Goal: Task Accomplishment & Management: Use online tool/utility

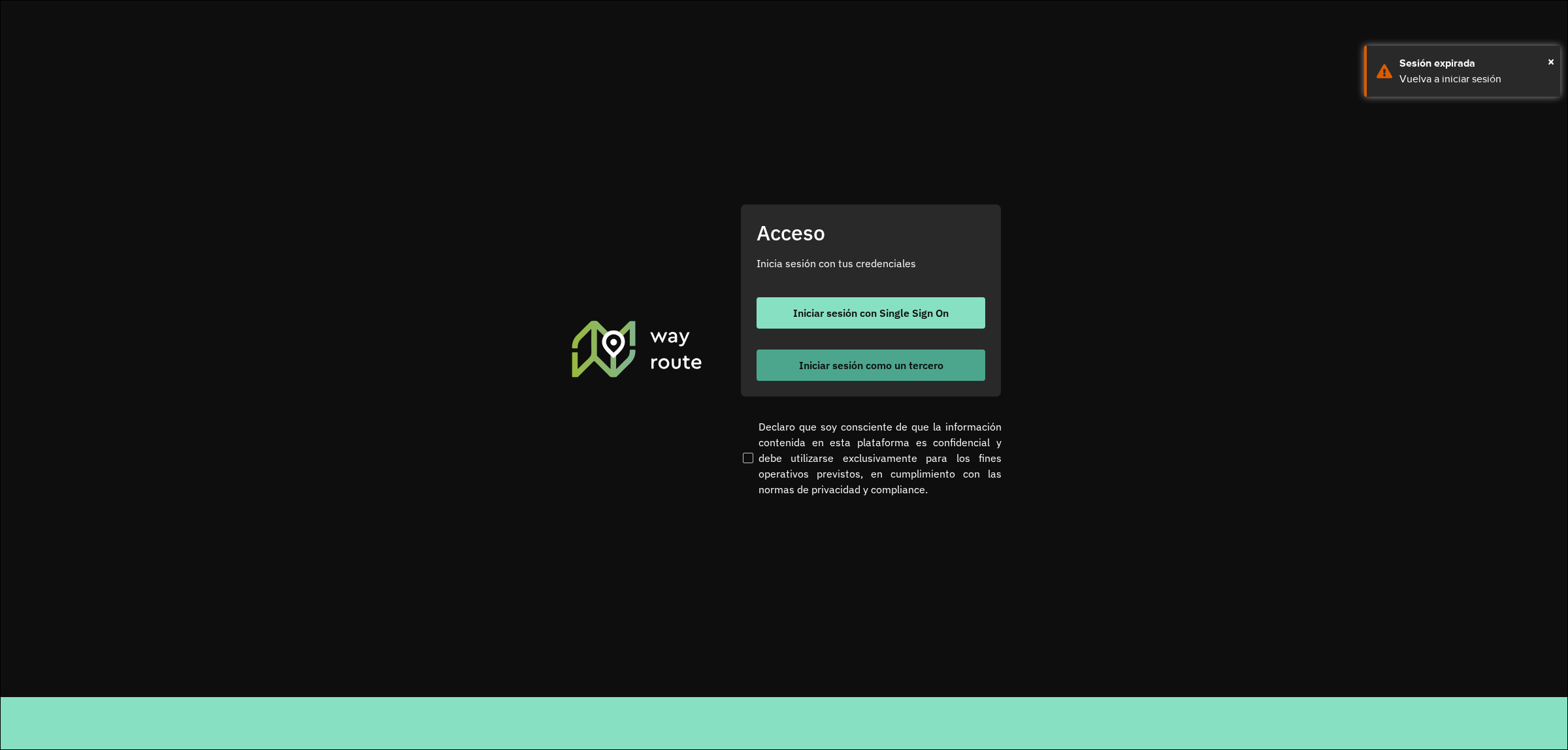
click at [836, 363] on span "Iniciar sesión como un tercero" at bounding box center [871, 365] width 144 height 11
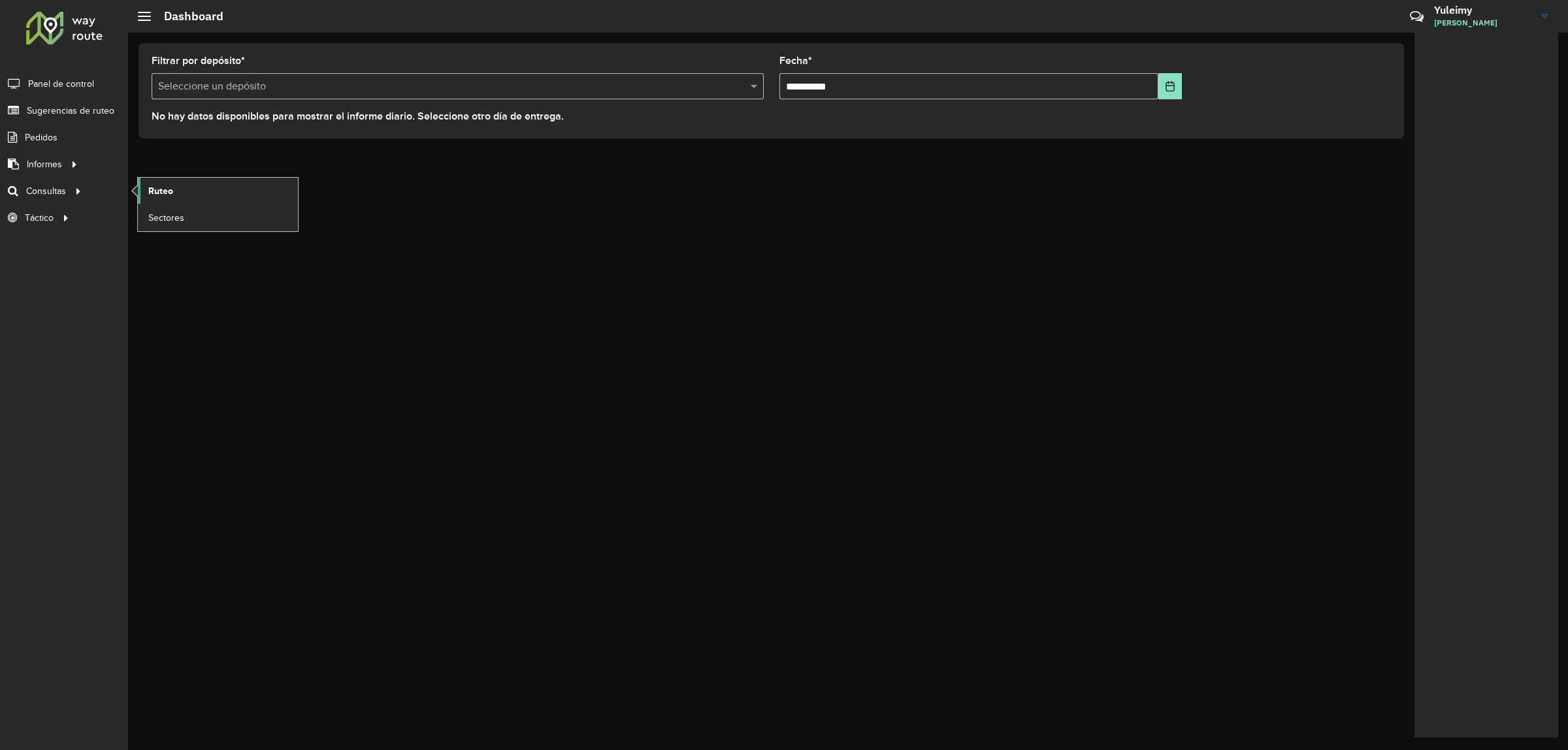
click at [164, 194] on span "Ruteo" at bounding box center [161, 191] width 25 height 14
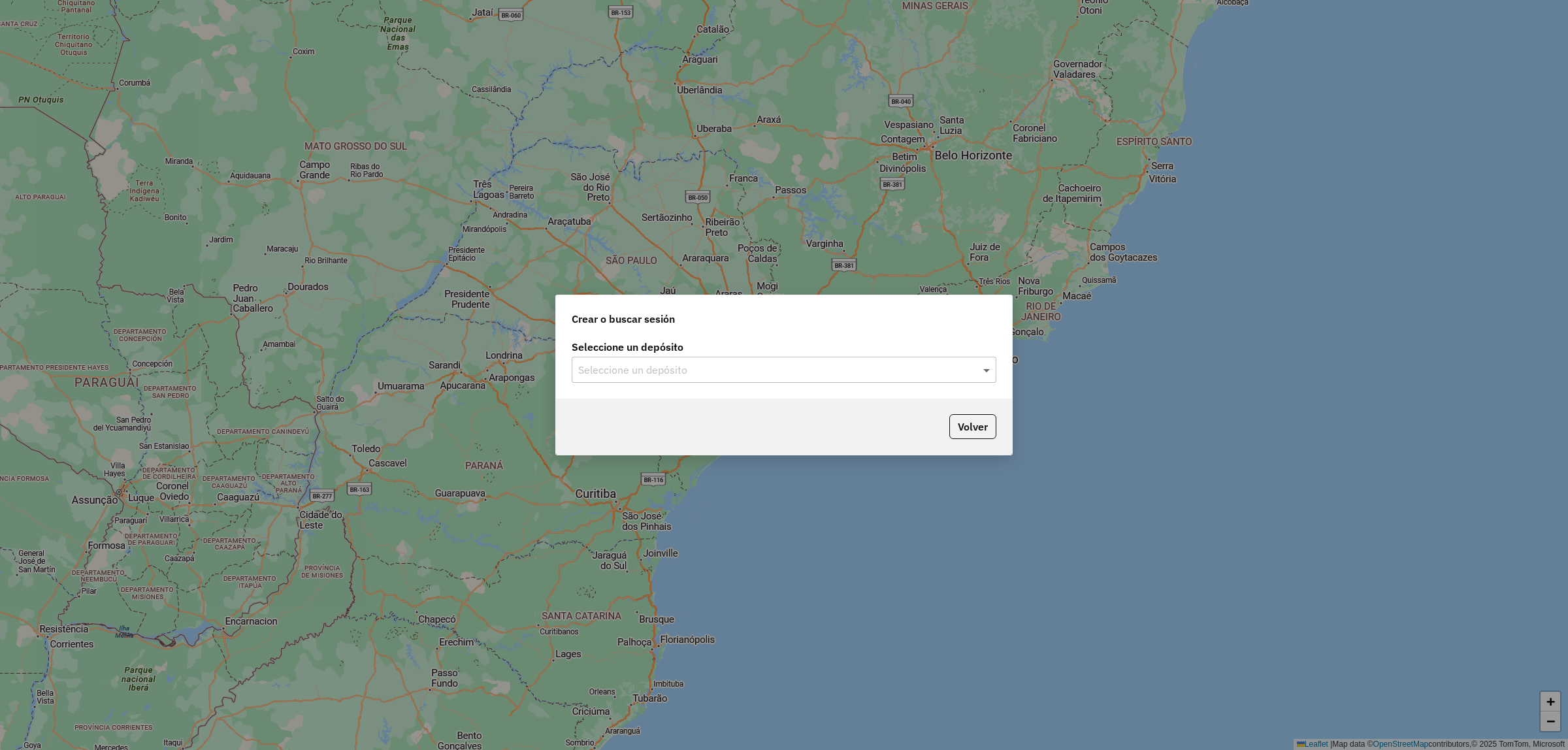
click at [987, 369] on span at bounding box center [988, 370] width 16 height 16
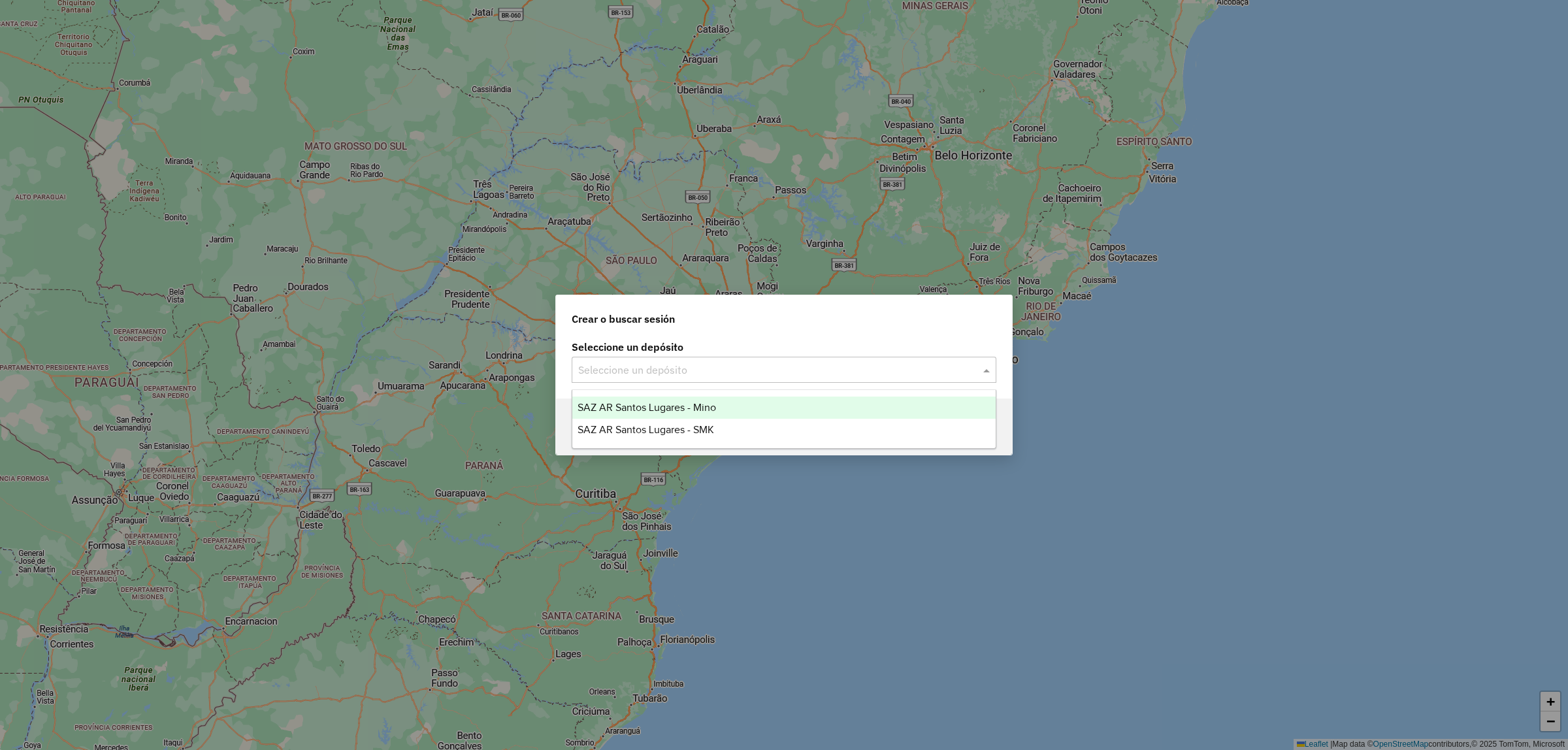
click at [876, 410] on div "SAZ AR Santos Lugares - Mino" at bounding box center [783, 408] width 423 height 22
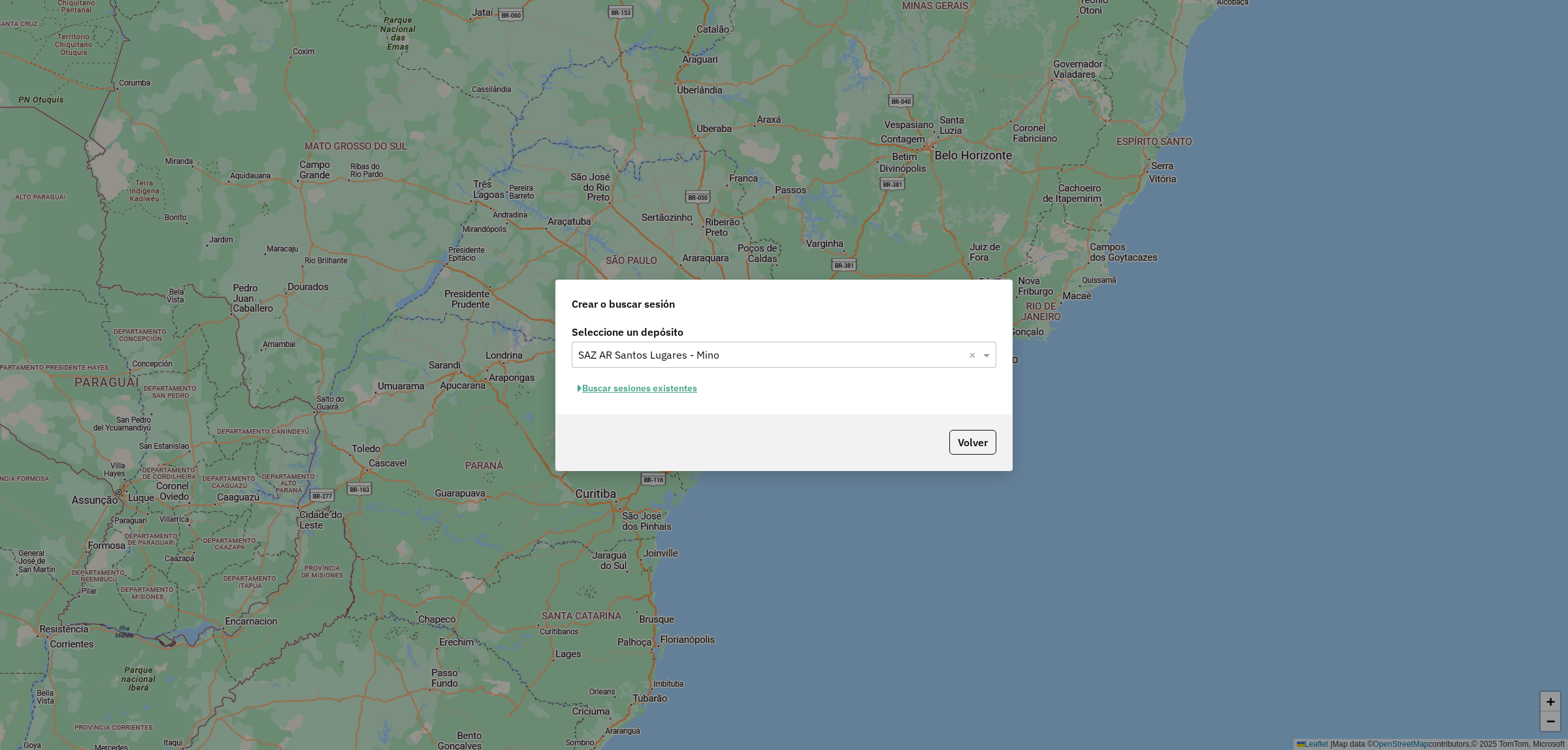
click at [658, 387] on button "Buscar sesiones existentes" at bounding box center [637, 388] width 131 height 20
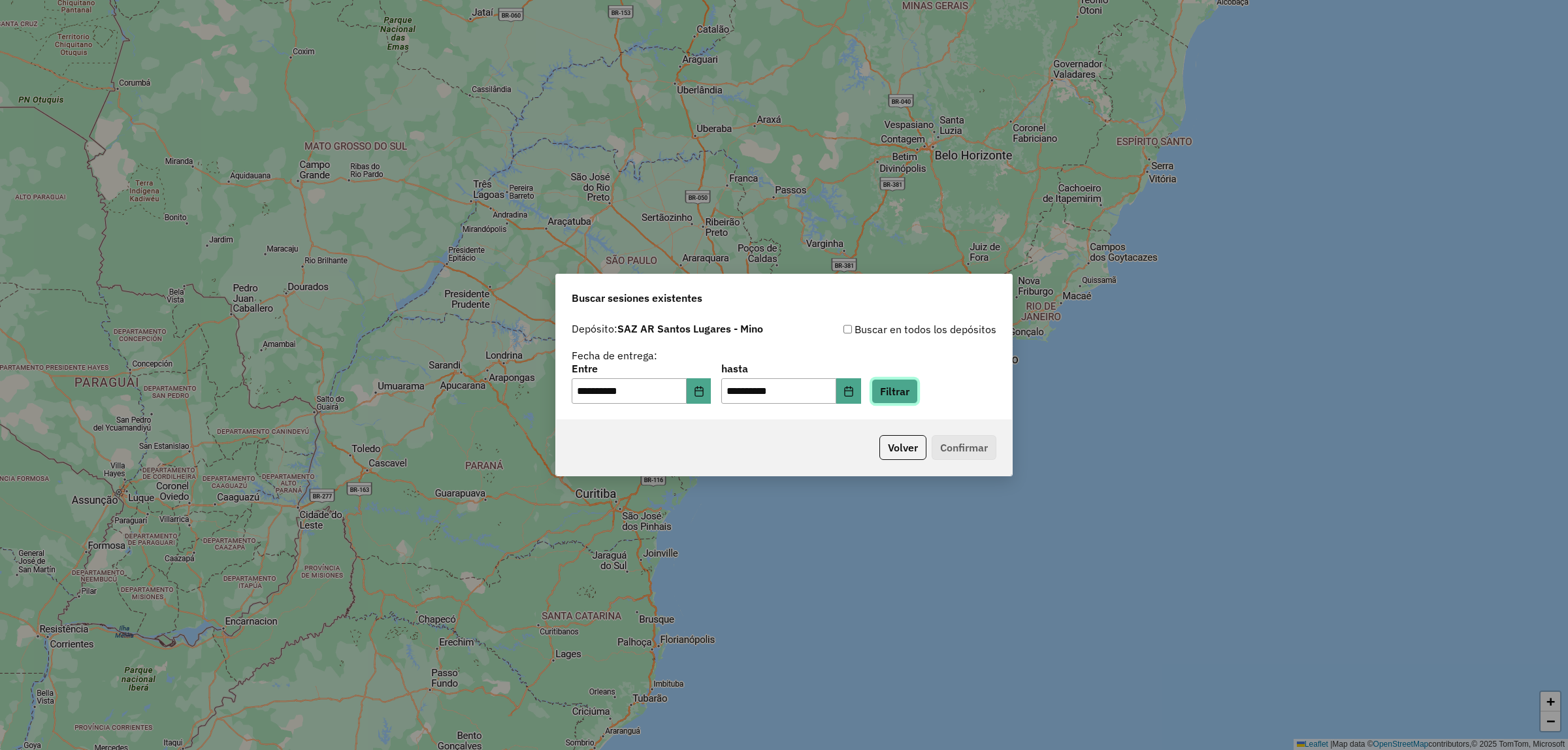
click at [912, 394] on button "Filtrar" at bounding box center [895, 392] width 46 height 25
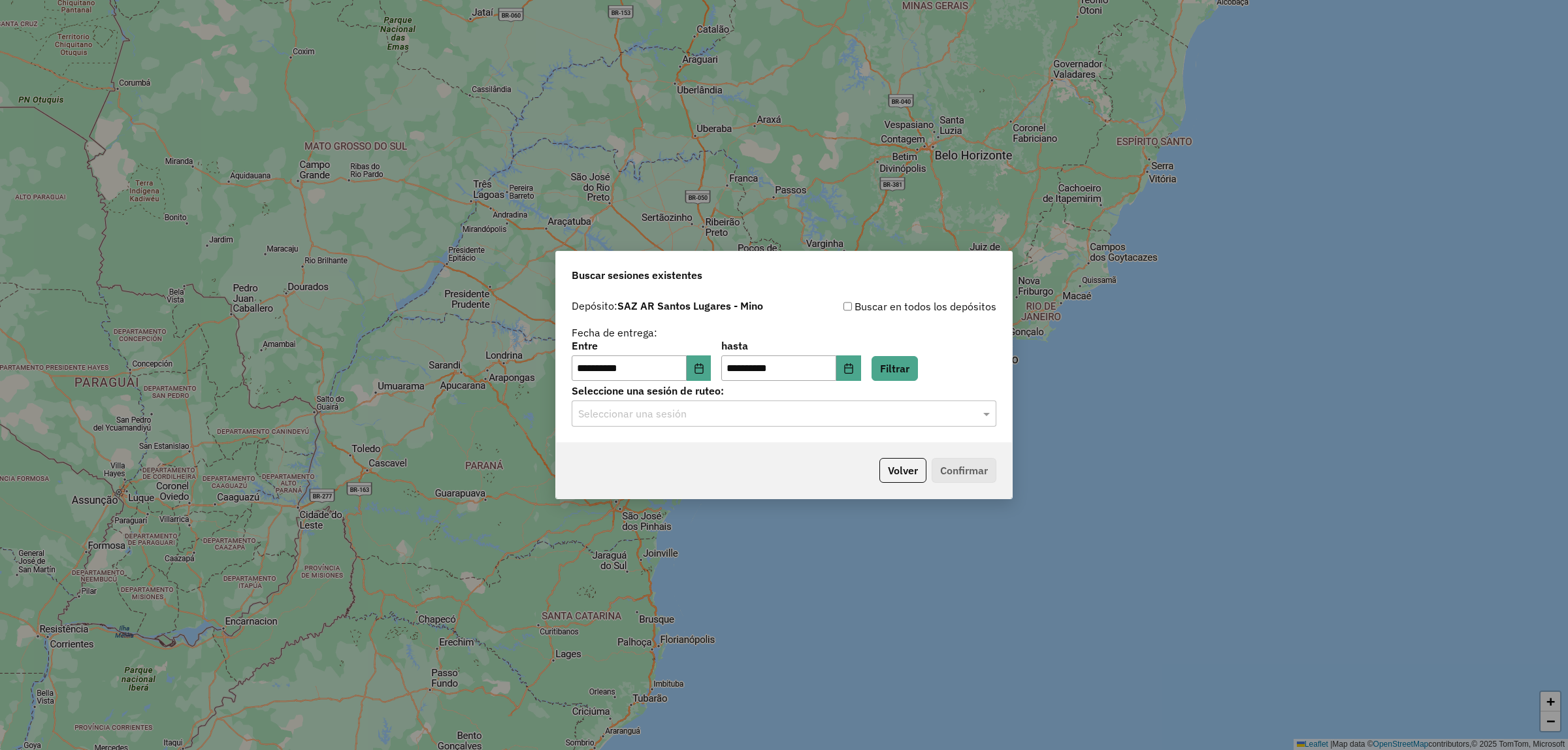
click at [974, 415] on div at bounding box center [783, 414] width 425 height 17
click at [779, 452] on div "1291760 - 11/10/2025 17:37" at bounding box center [783, 452] width 423 height 22
click at [946, 464] on button "Confirmar" at bounding box center [964, 471] width 65 height 25
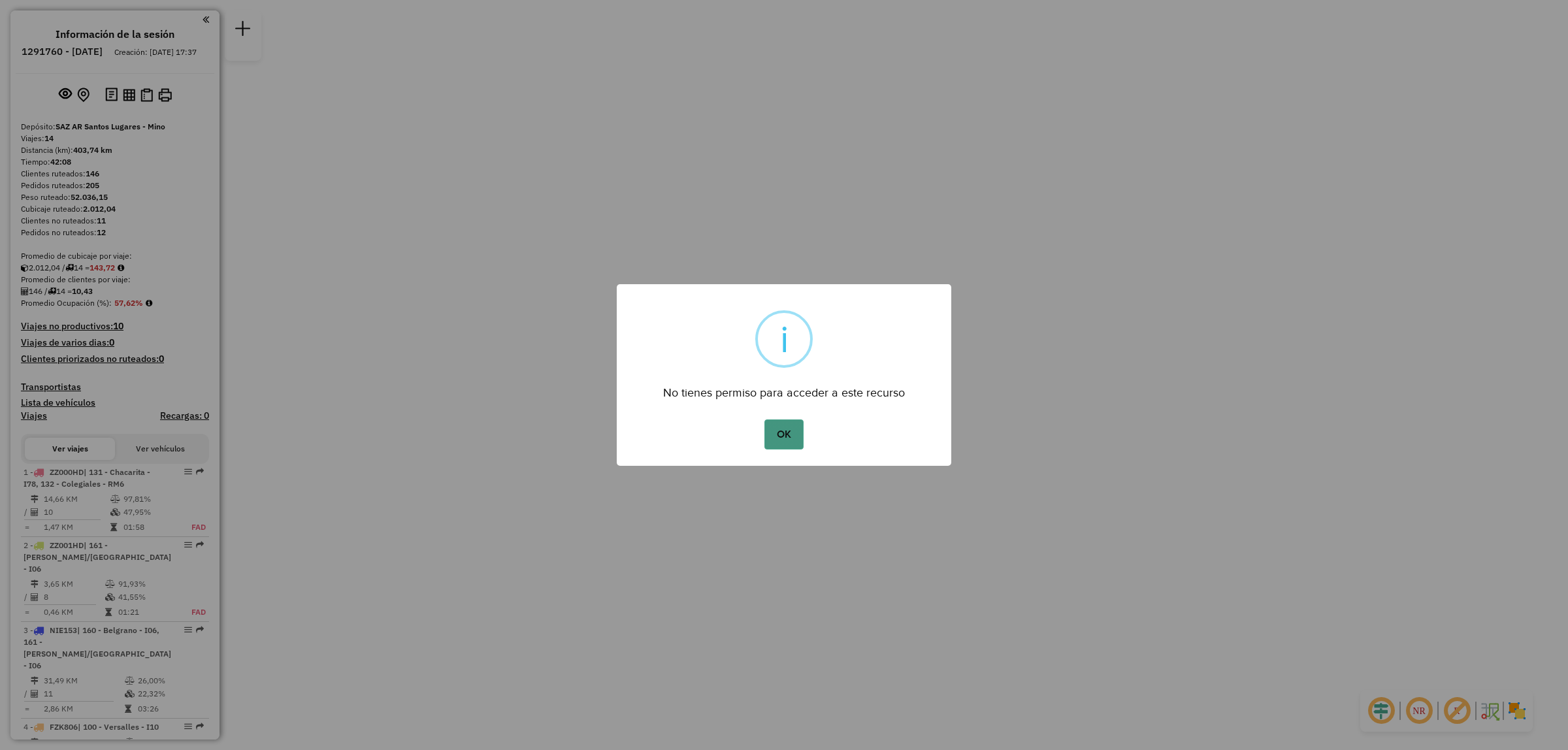
click at [781, 426] on button "OK" at bounding box center [783, 435] width 39 height 30
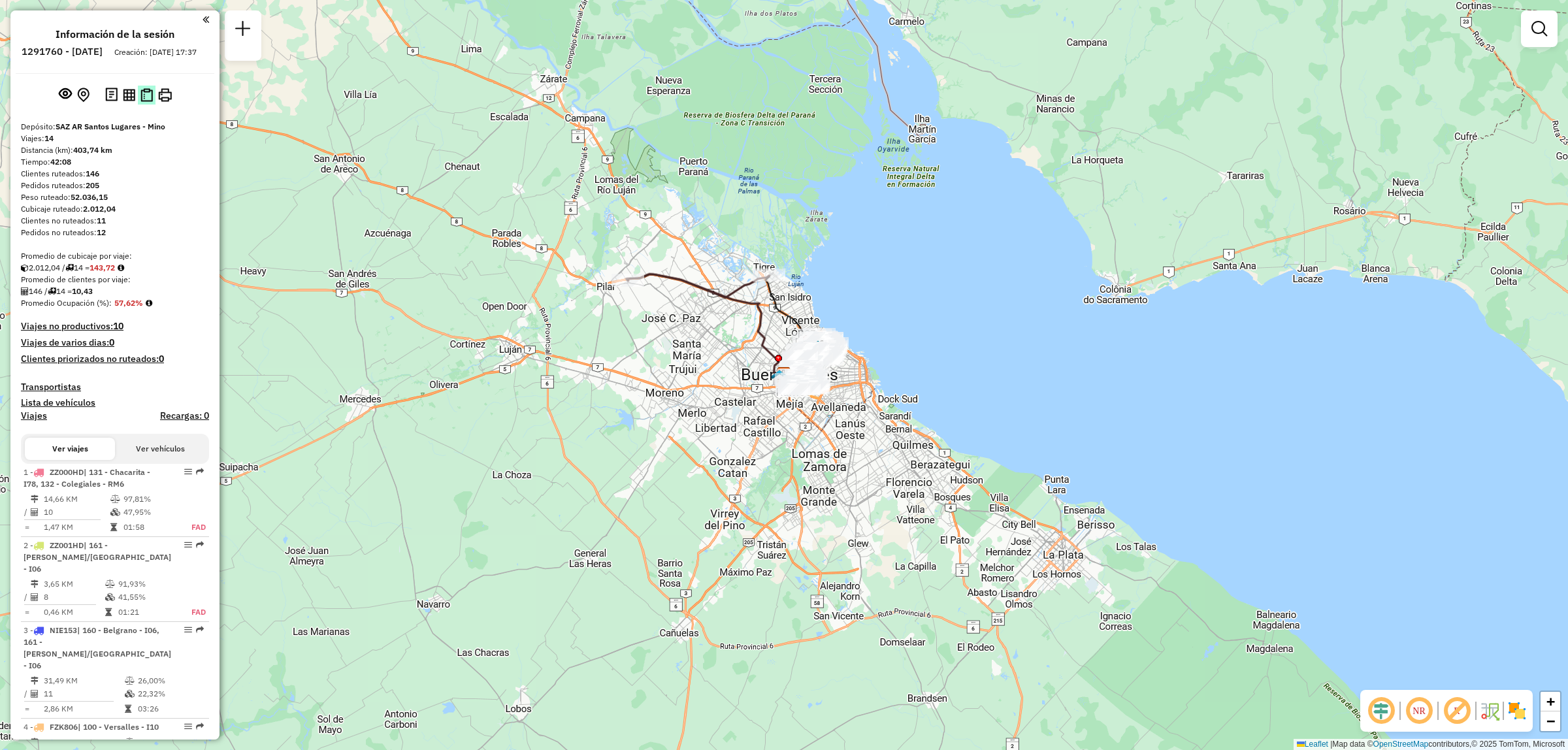
click at [144, 102] on img at bounding box center [146, 95] width 13 height 14
click at [1545, 22] on em at bounding box center [1539, 29] width 16 height 16
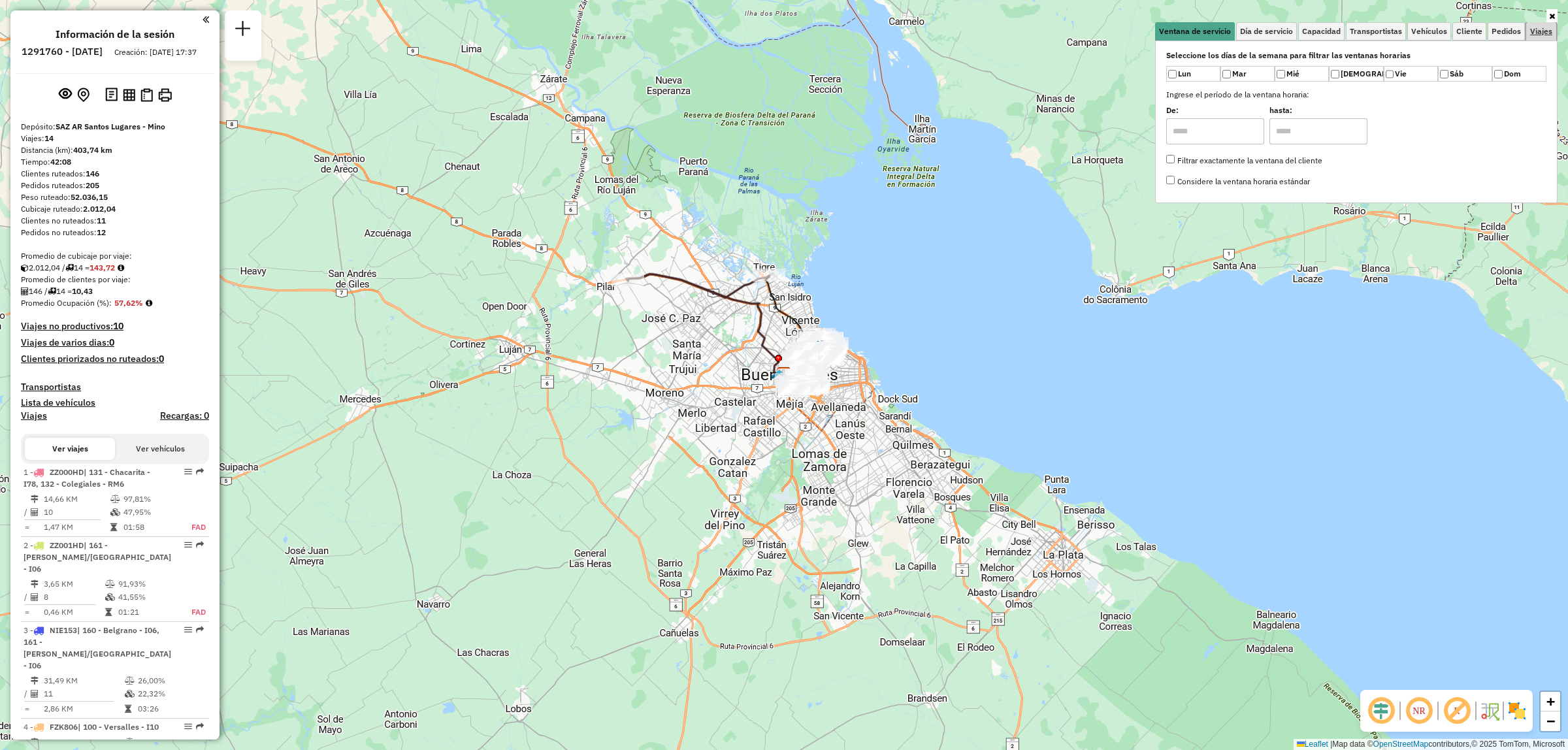
click at [1546, 34] on span "Viajes" at bounding box center [1541, 32] width 22 height 8
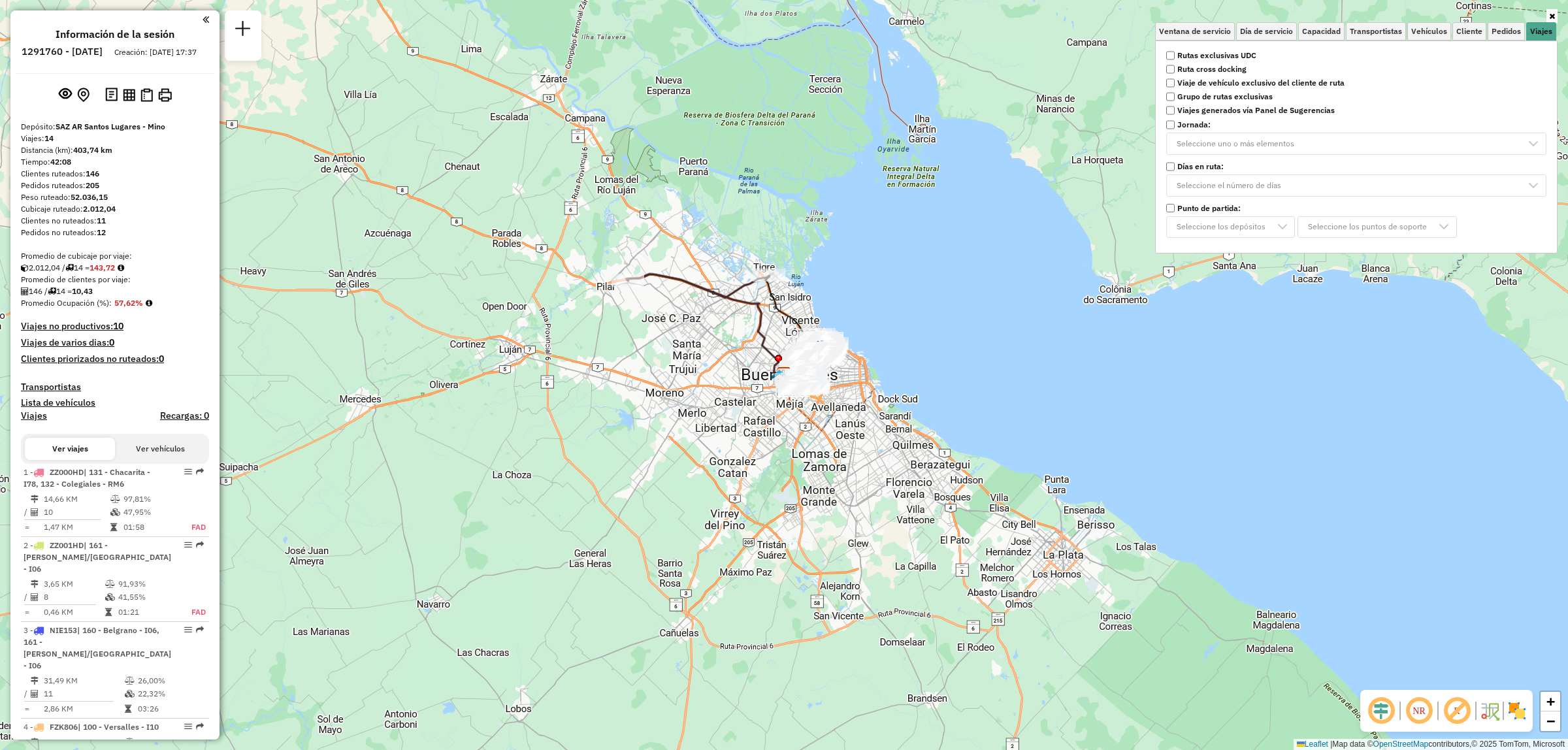
click at [1232, 54] on strong "Rutas exclusivas UDC" at bounding box center [1216, 55] width 79 height 12
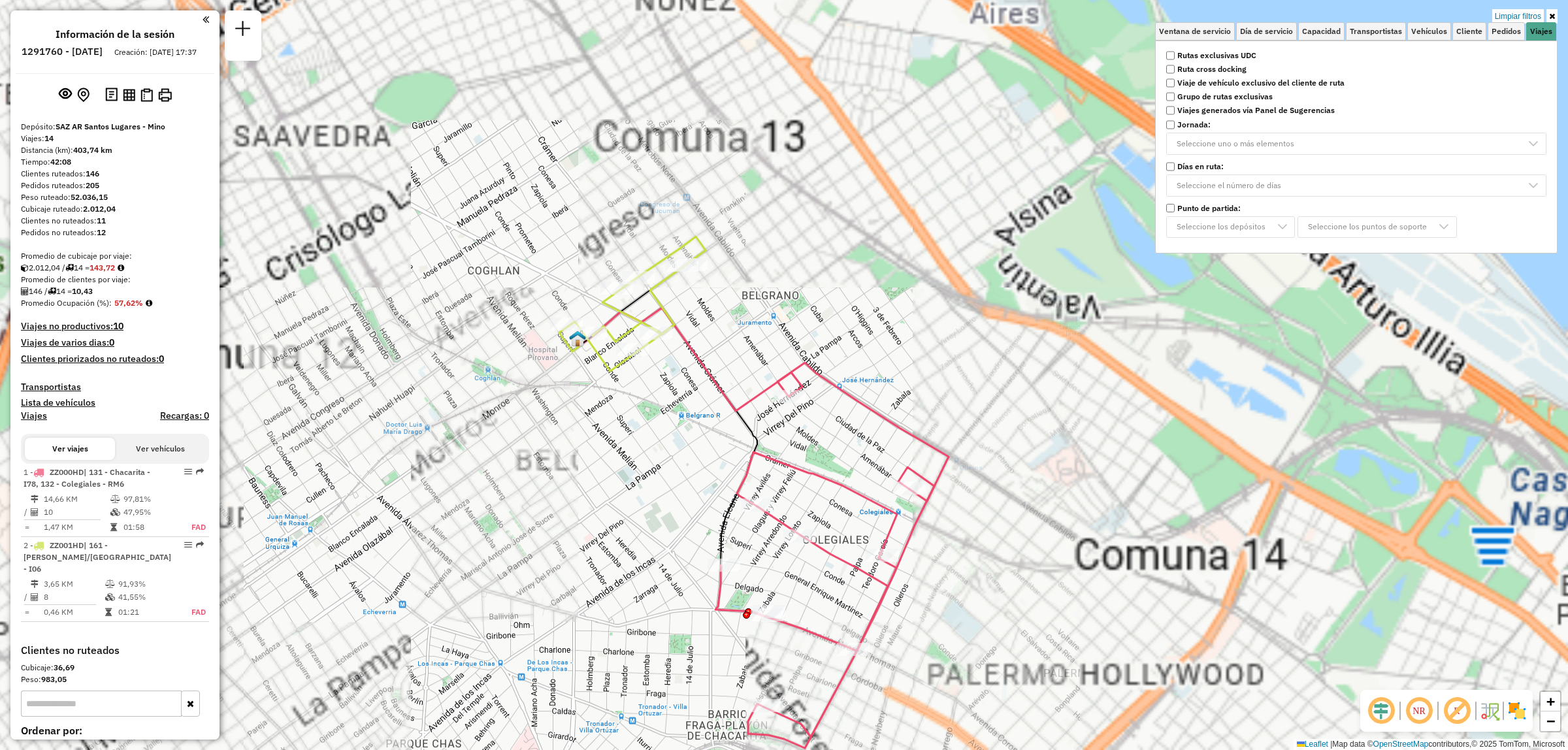
drag, startPoint x: 874, startPoint y: 238, endPoint x: 700, endPoint y: 464, distance: 285.2
click at [700, 464] on div "Limpiar filtros Ventana de servicio Día de servicio Capacidad Transportistas Ve…" at bounding box center [784, 375] width 1568 height 750
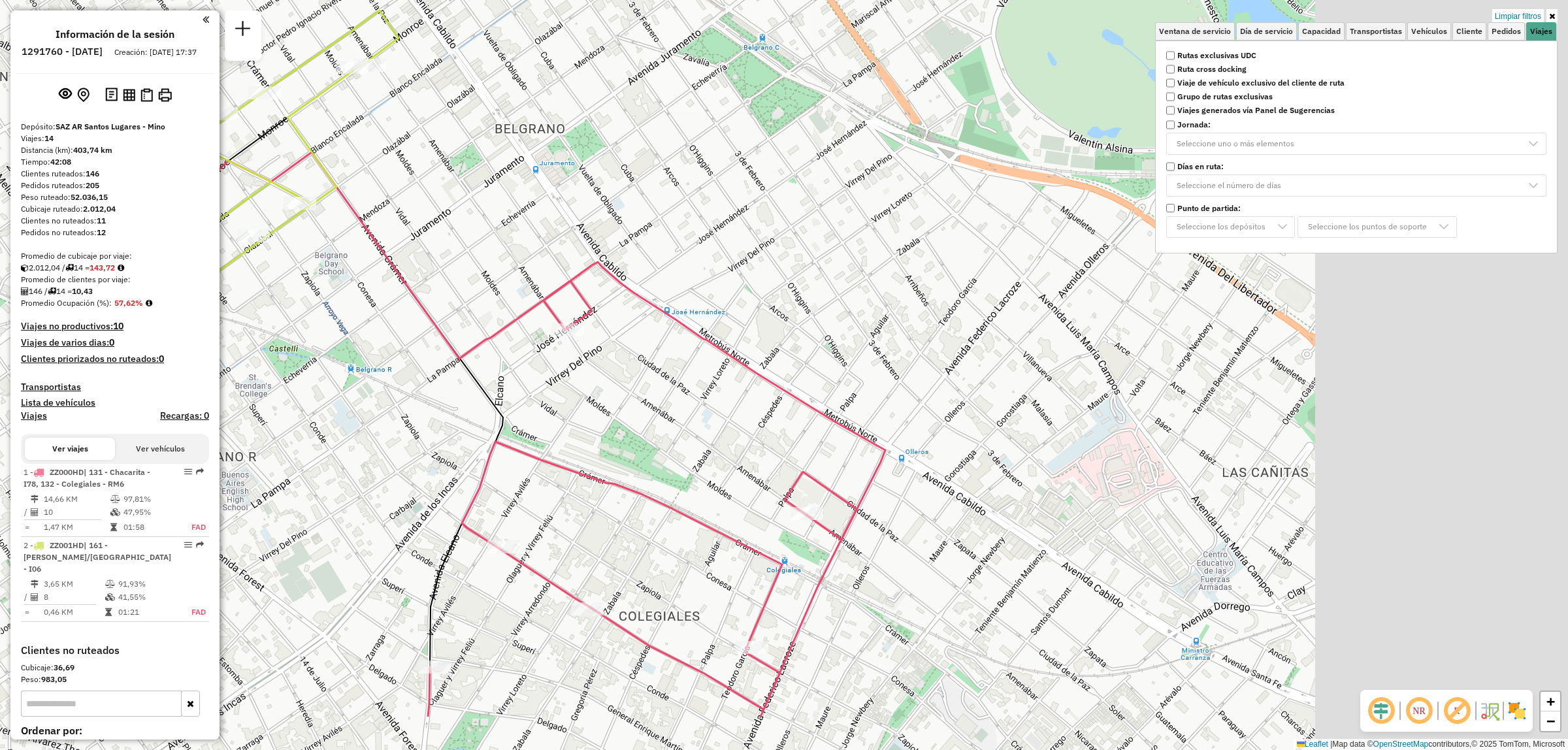
drag, startPoint x: 858, startPoint y: 453, endPoint x: 551, endPoint y: 344, distance: 325.8
click at [550, 344] on div "Limpiar filtros Ventana de servicio Día de servicio Capacidad Transportistas Ve…" at bounding box center [784, 375] width 1568 height 750
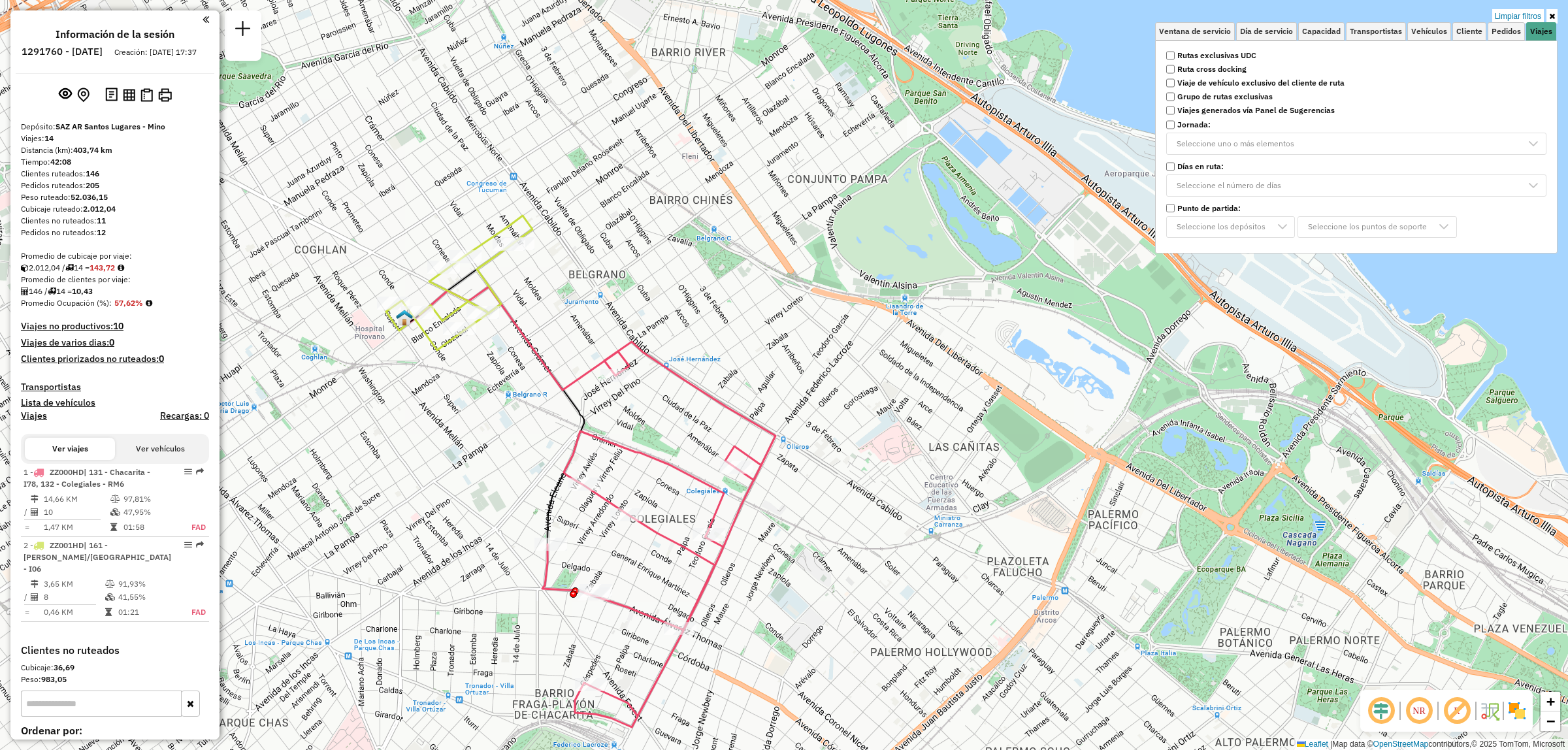
drag, startPoint x: 536, startPoint y: 256, endPoint x: 633, endPoint y: 351, distance: 135.8
click at [661, 357] on div "Limpiar filtros Ventana de servicio Día de servicio Capacidad Transportistas Ve…" at bounding box center [784, 375] width 1568 height 750
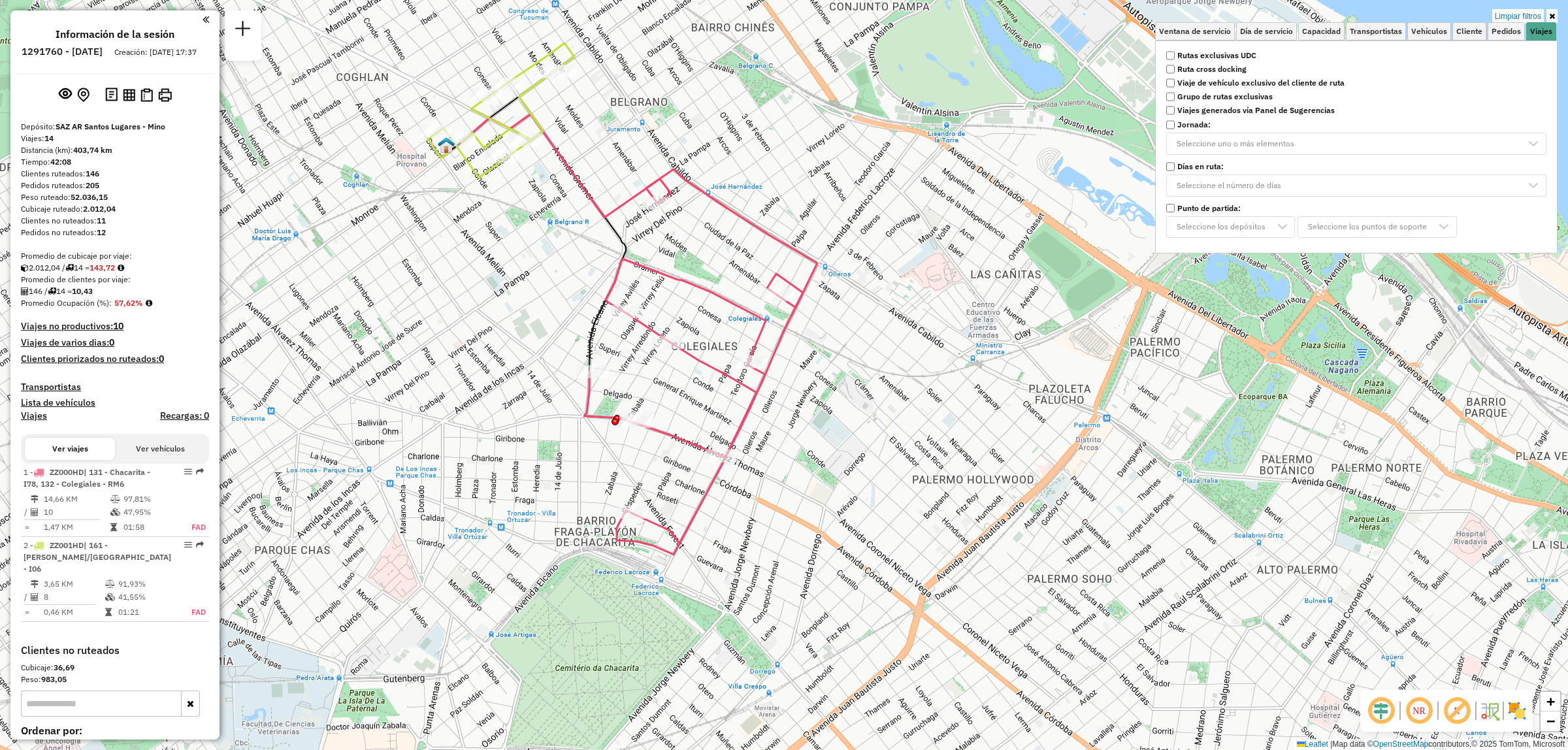
drag, startPoint x: 733, startPoint y: 462, endPoint x: 696, endPoint y: 242, distance: 223.1
click at [696, 242] on div "Limpiar filtros Ventana de servicio Día de servicio Capacidad Transportistas Ve…" at bounding box center [784, 375] width 1568 height 750
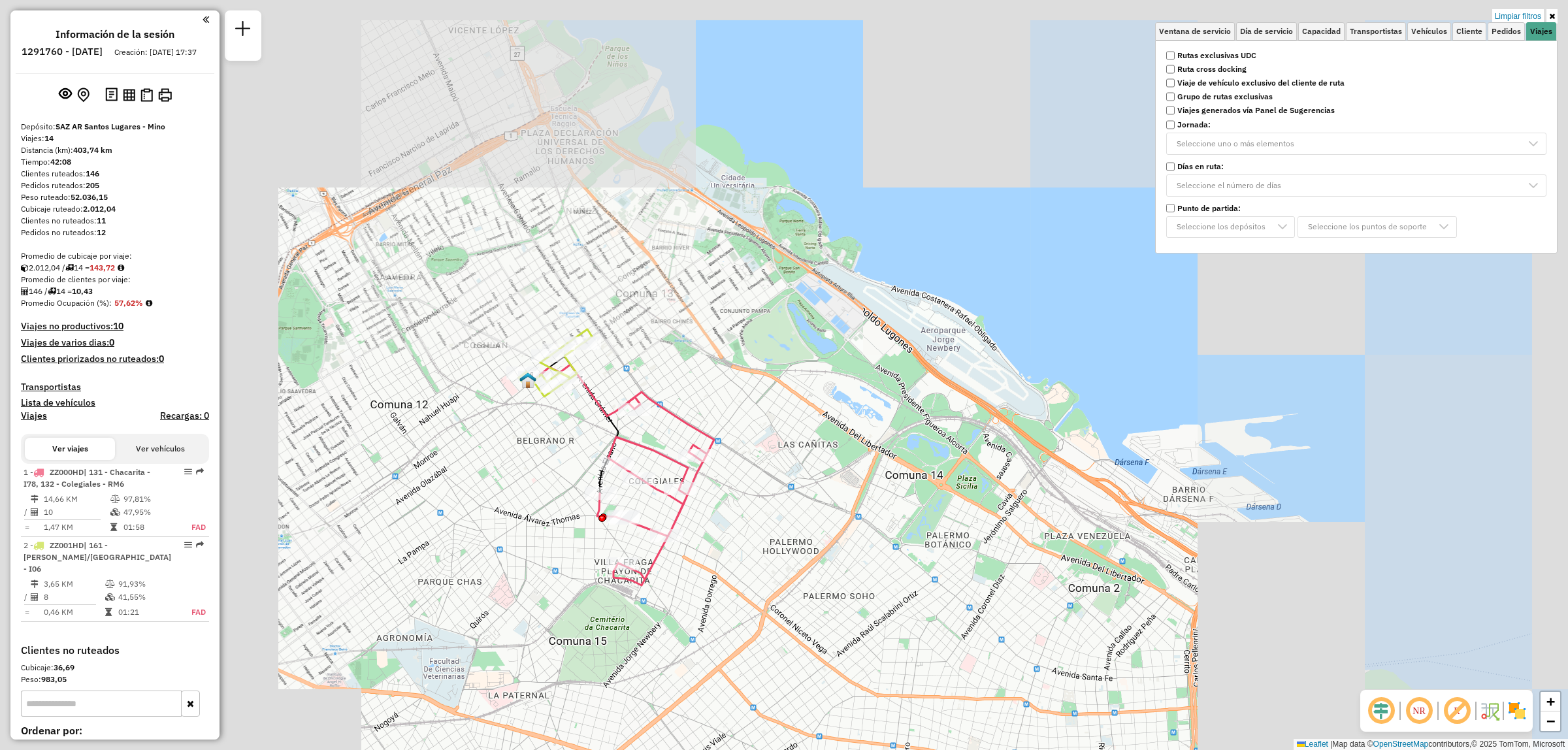
drag, startPoint x: 570, startPoint y: 224, endPoint x: 573, endPoint y: 404, distance: 180.0
click at [573, 404] on div "Limpiar filtros Ventana de servicio Día de servicio Capacidad Transportistas Ve…" at bounding box center [784, 375] width 1568 height 750
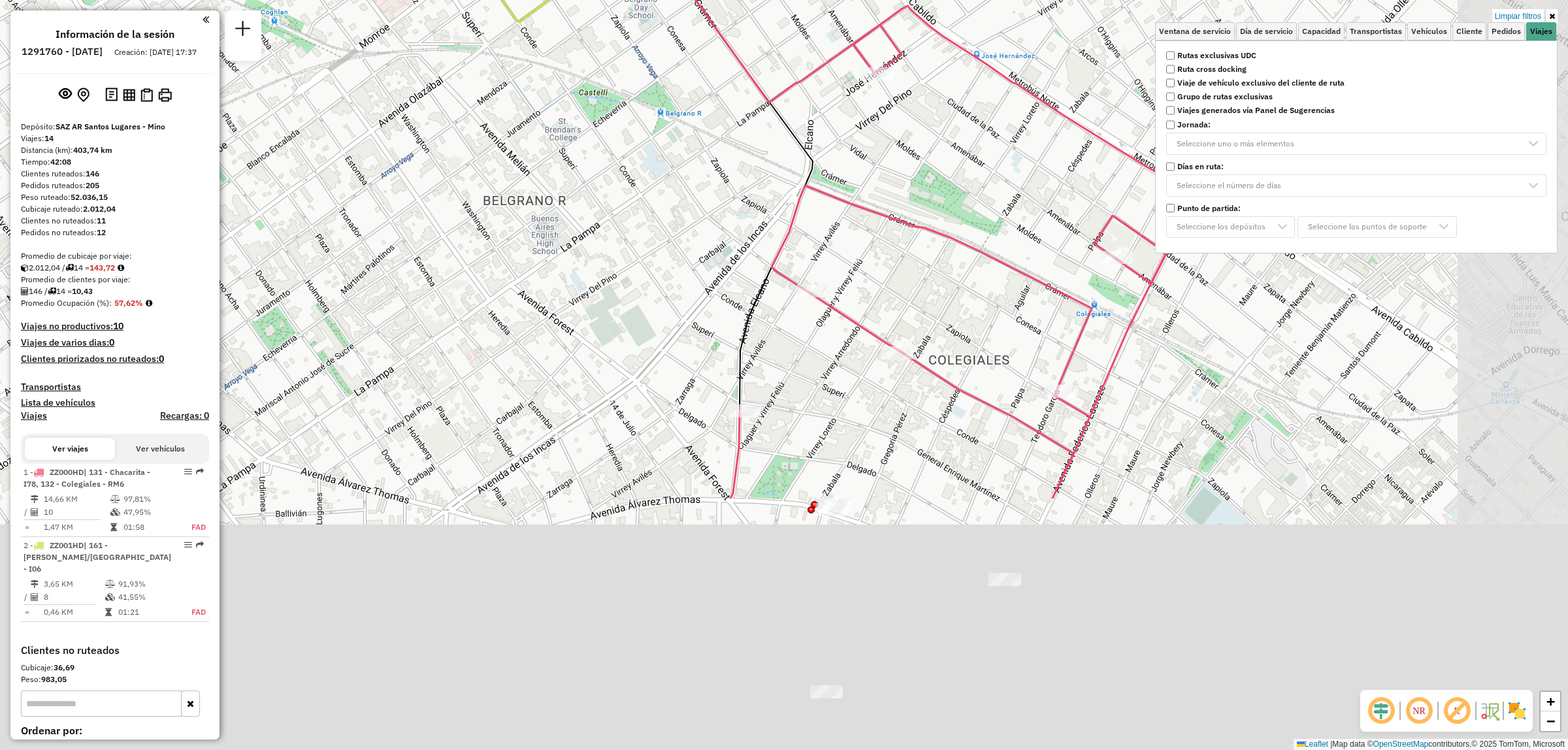
drag, startPoint x: 981, startPoint y: 337, endPoint x: 729, endPoint y: 22, distance: 403.4
click at [726, 9] on div "Limpiar filtros Ventana de servicio Día de servicio Capacidad Transportistas Ve…" at bounding box center [784, 375] width 1568 height 750
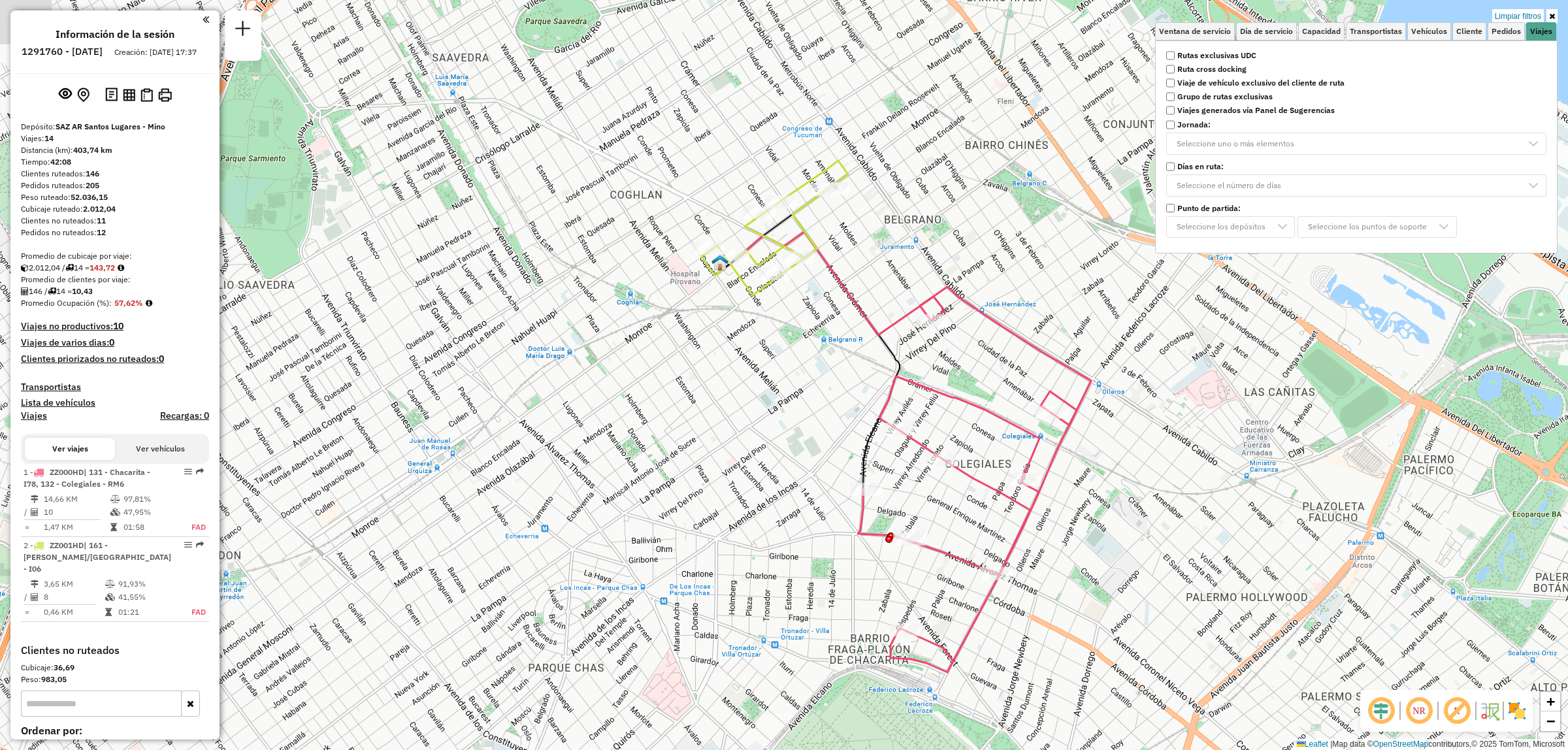
drag, startPoint x: 787, startPoint y: 270, endPoint x: 792, endPoint y: 347, distance: 77.2
click at [800, 361] on div "Limpiar filtros Ventana de servicio Día de servicio Capacidad Transportistas Ve…" at bounding box center [784, 375] width 1568 height 750
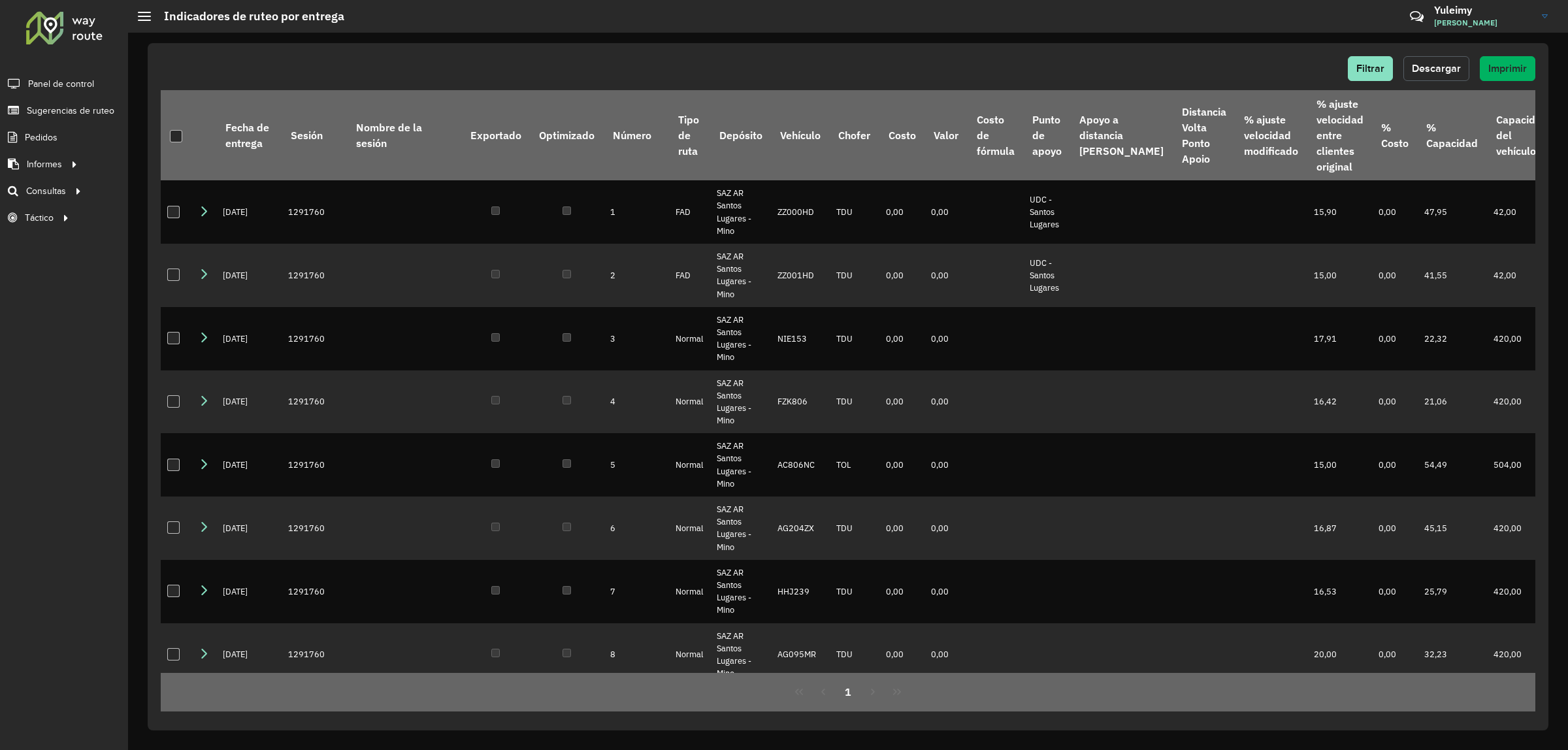
click at [1444, 72] on span "Descargar" at bounding box center [1436, 68] width 49 height 11
